Goal: Find specific page/section: Find specific page/section

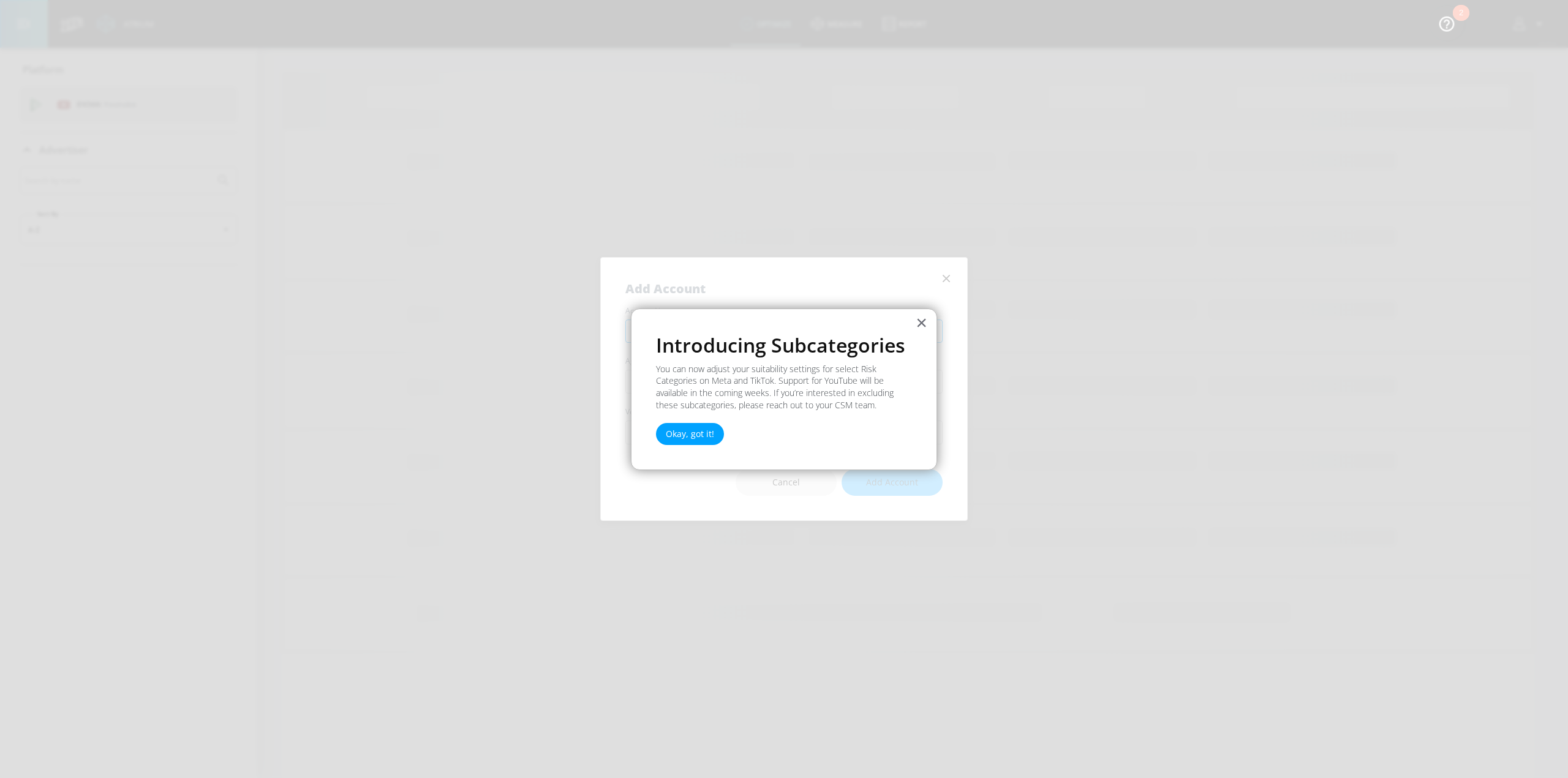
click at [925, 327] on button "×" at bounding box center [922, 323] width 11 height 19
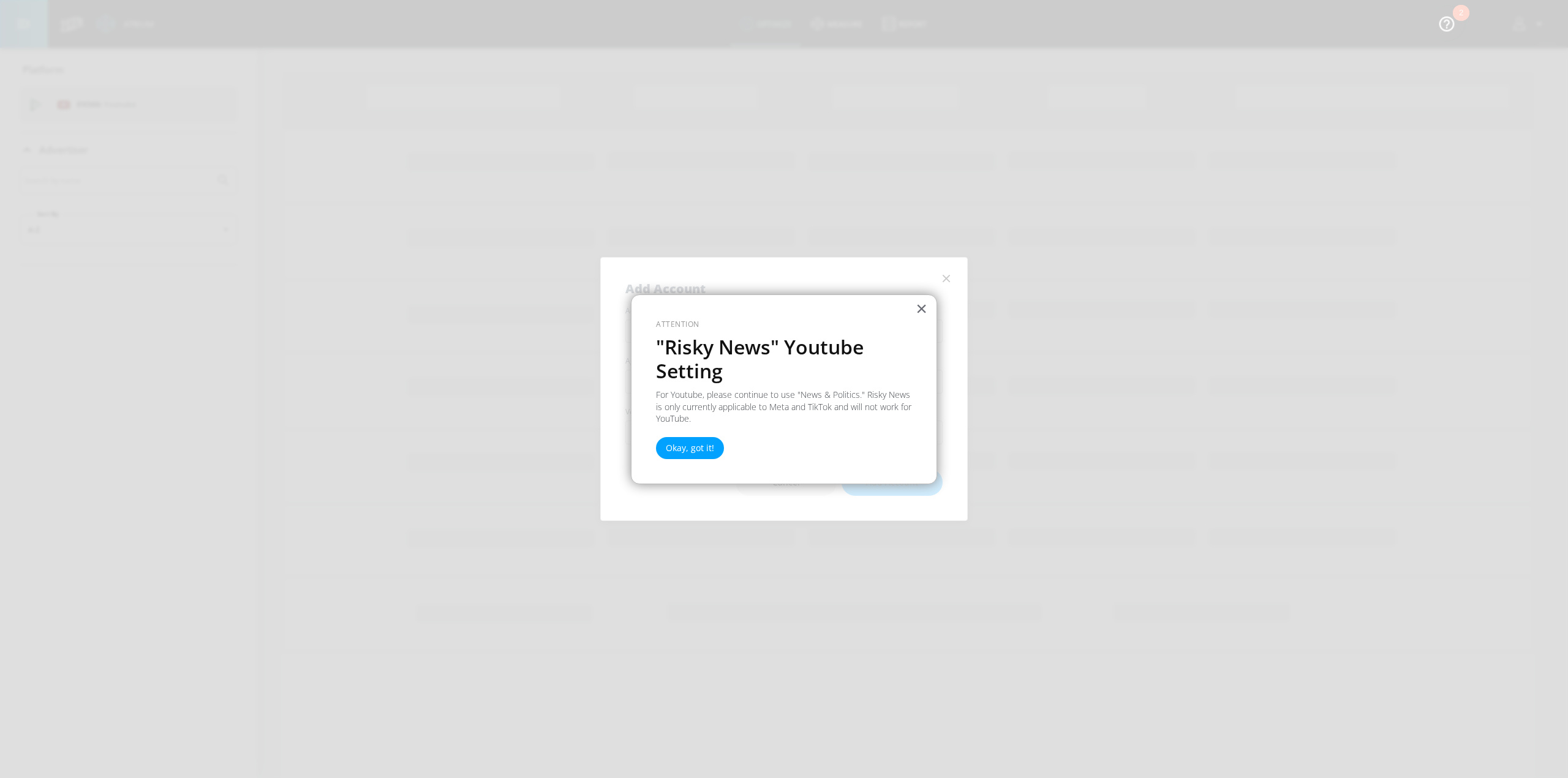
click at [910, 319] on p "Attention" at bounding box center [784, 324] width 256 height 11
click at [924, 311] on button "×" at bounding box center [922, 308] width 11 height 19
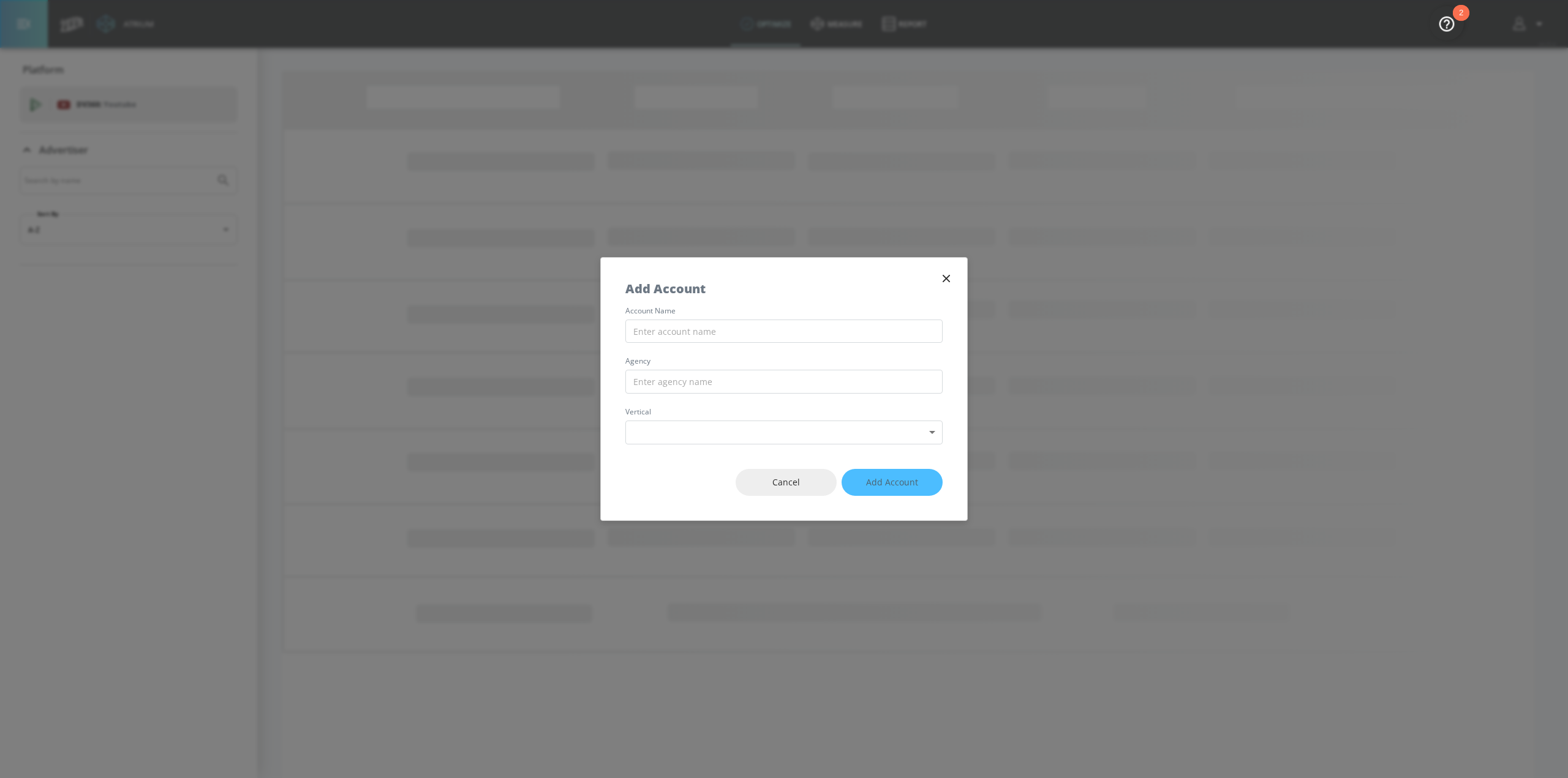
click at [947, 281] on icon "button" at bounding box center [946, 278] width 14 height 14
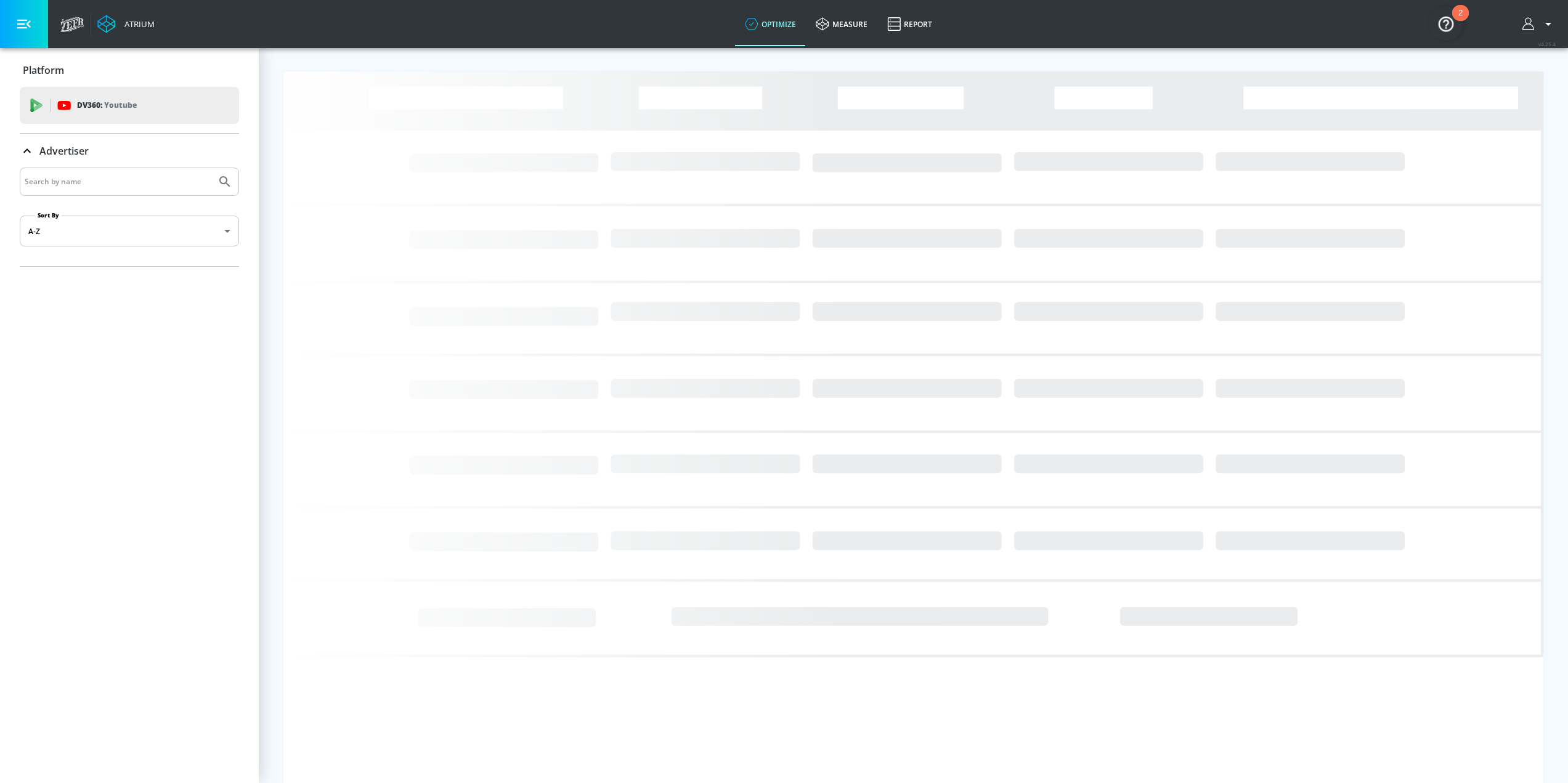
click at [1536, 22] on icon "button" at bounding box center [1529, 24] width 14 height 14
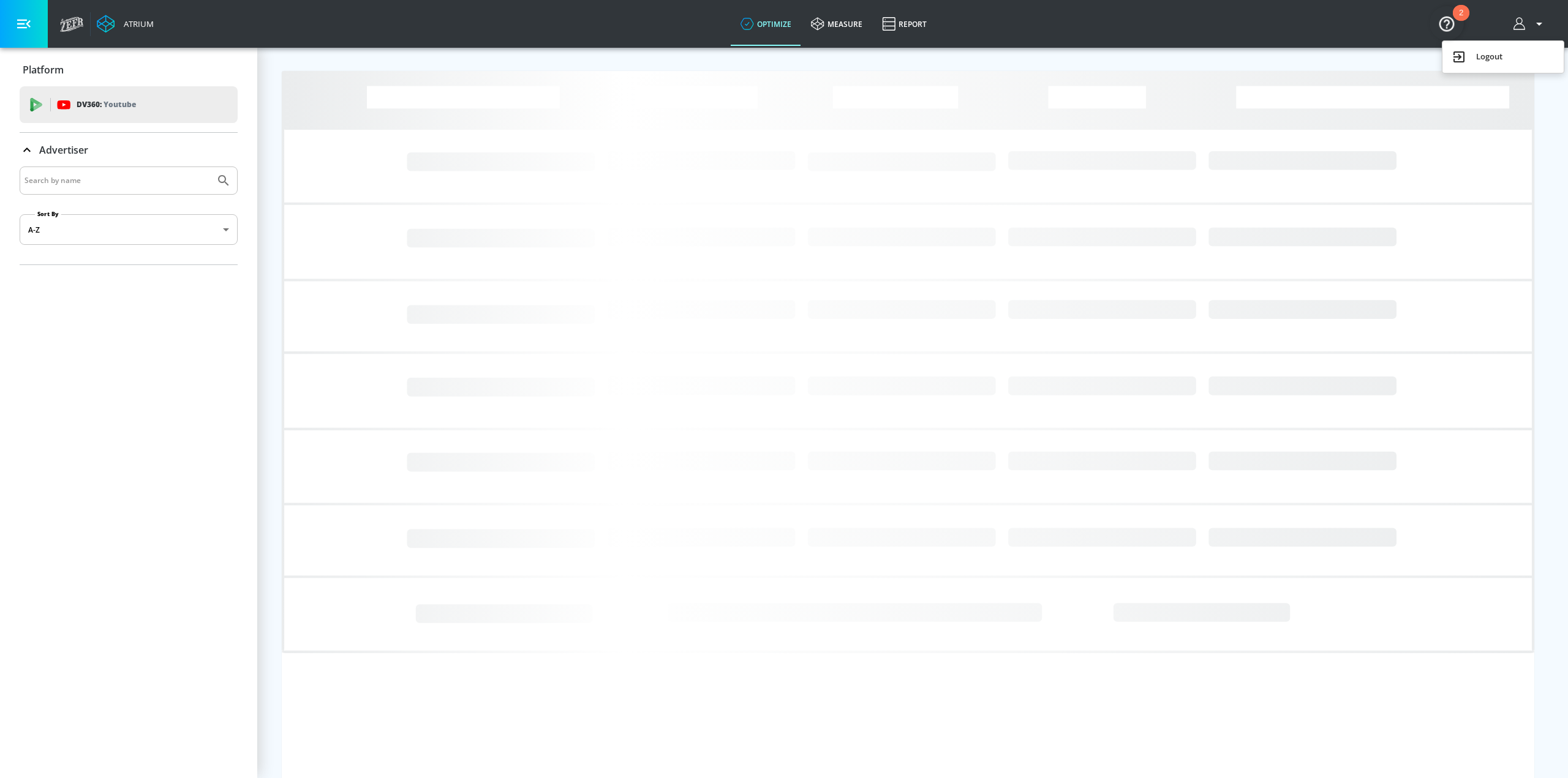
click at [1373, 27] on div at bounding box center [784, 389] width 1568 height 778
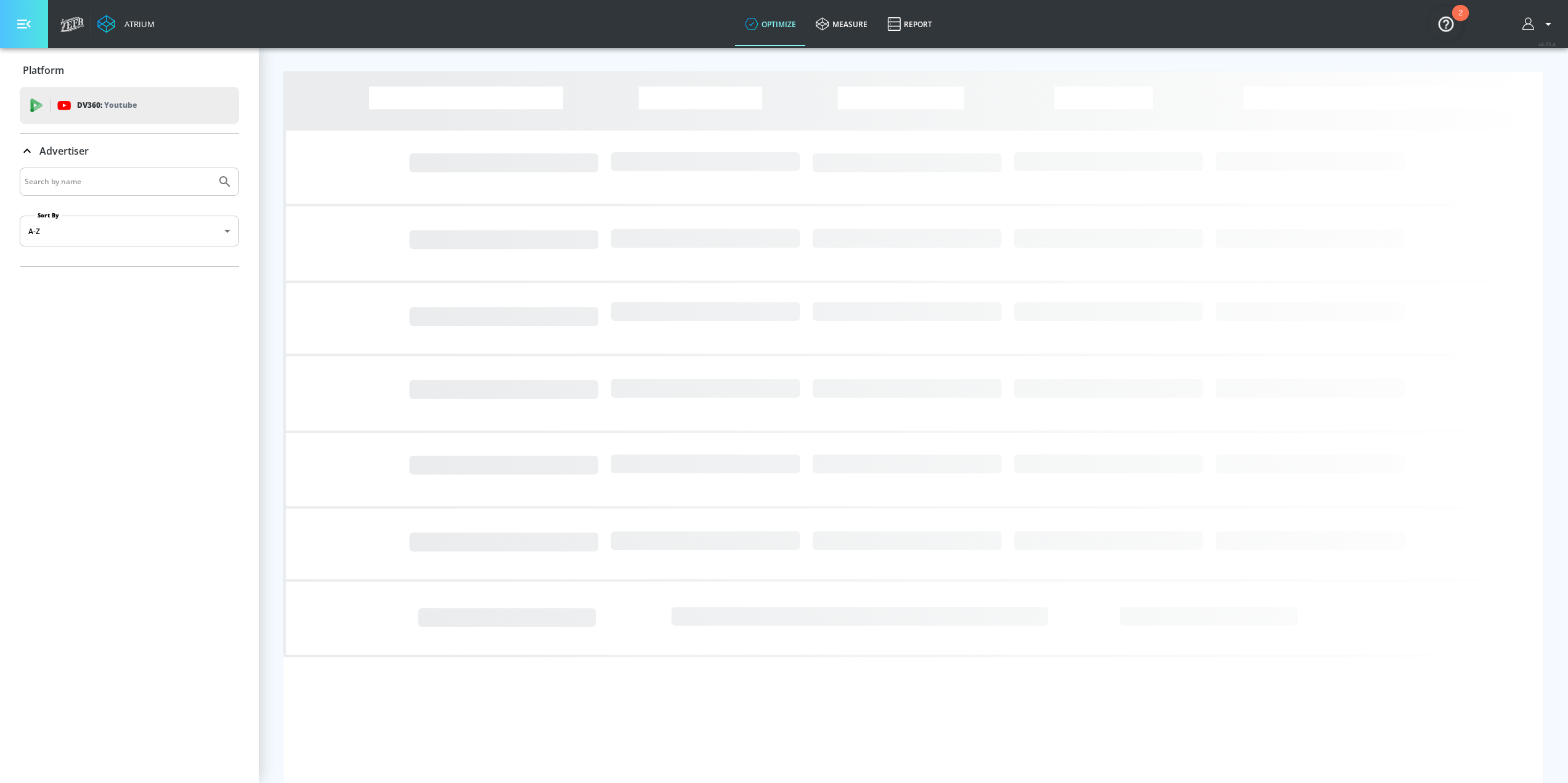
click at [35, 20] on button "button" at bounding box center [24, 24] width 48 height 48
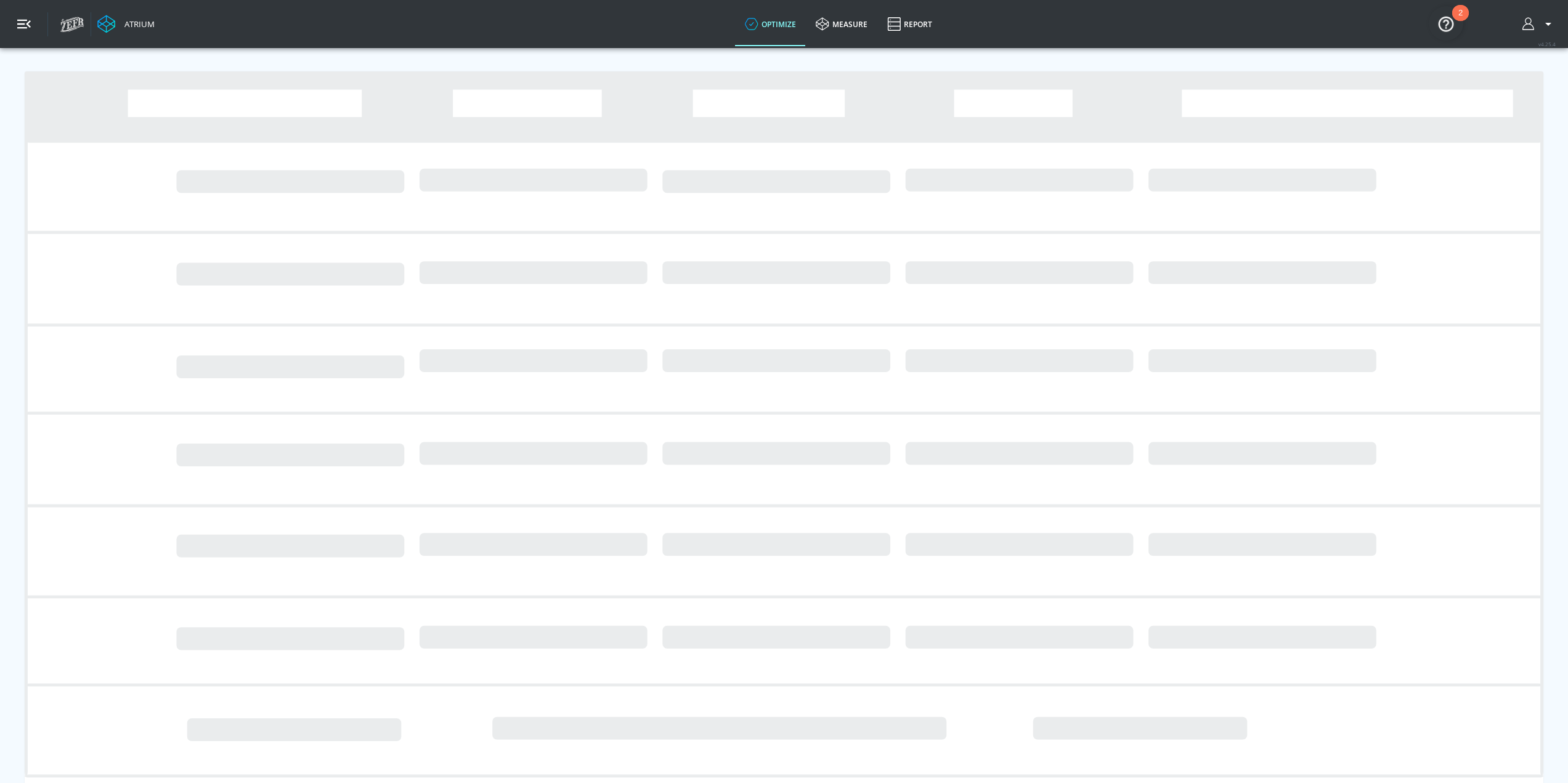
click at [35, 20] on button "button" at bounding box center [24, 24] width 48 height 48
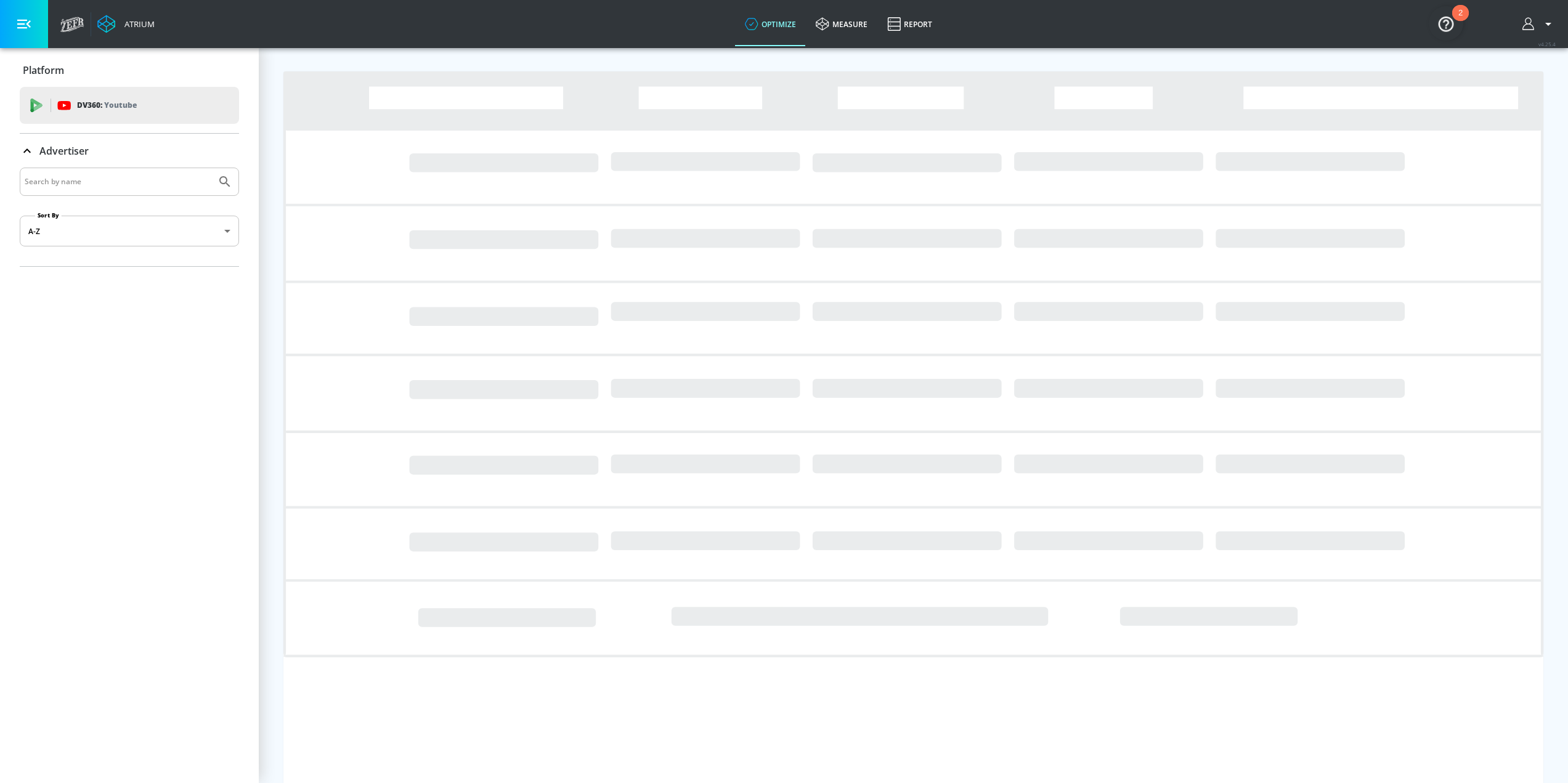
click at [109, 187] on input "Search by name" at bounding box center [117, 182] width 186 height 16
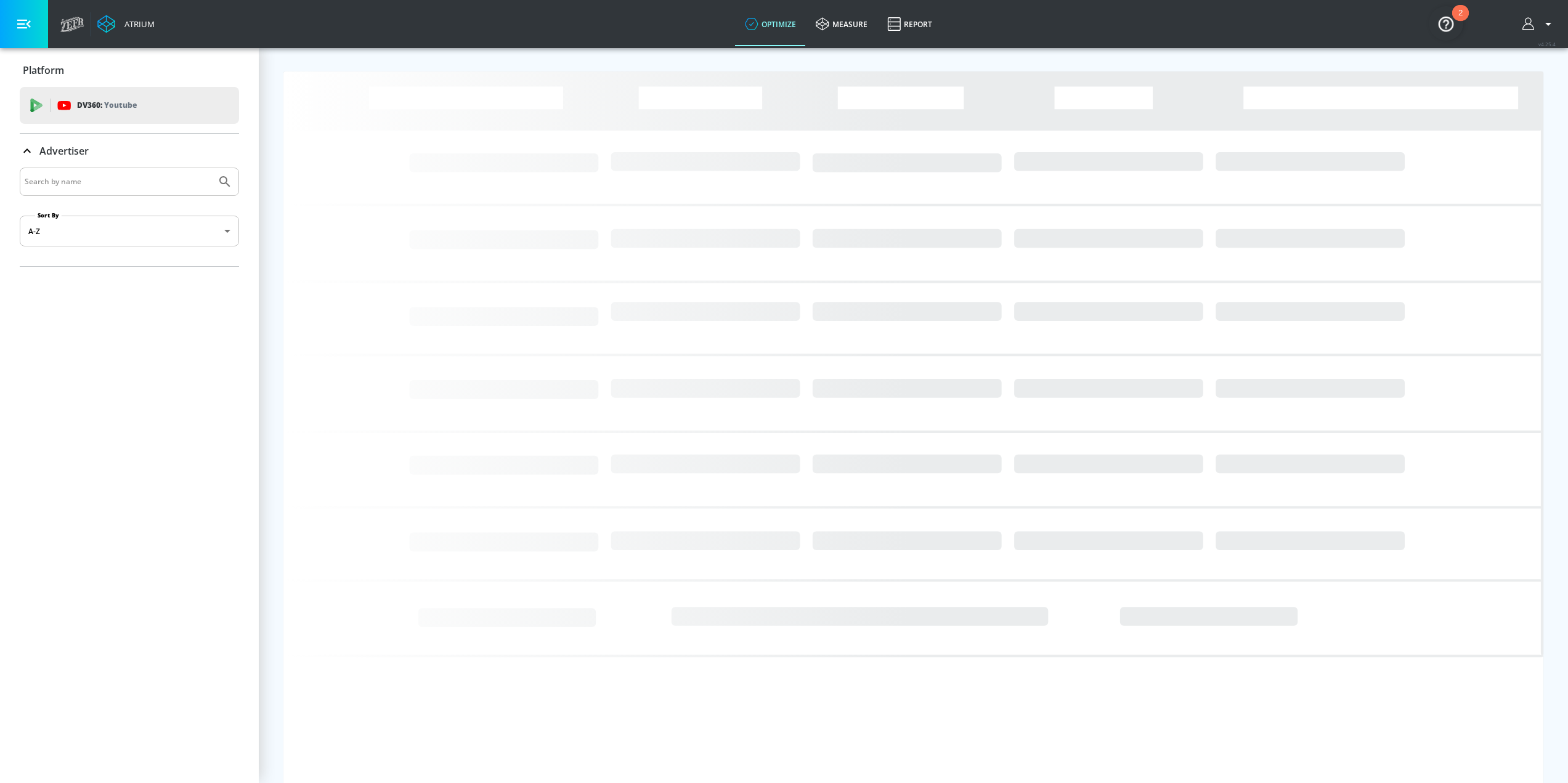
click at [72, 16] on icon at bounding box center [72, 24] width 24 height 15
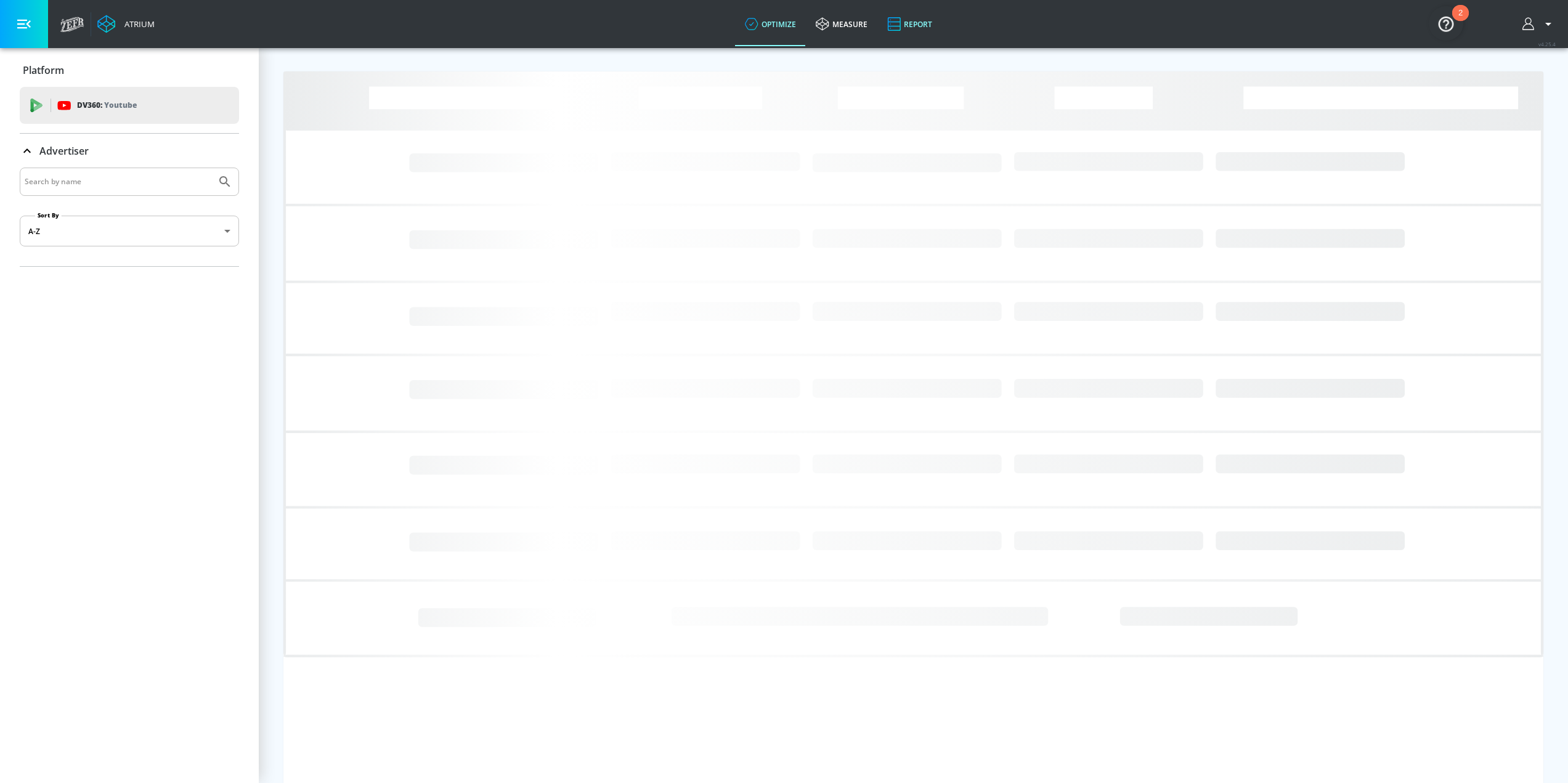
click at [907, 21] on link "Report" at bounding box center [909, 24] width 64 height 45
